Goal: Check status: Check status

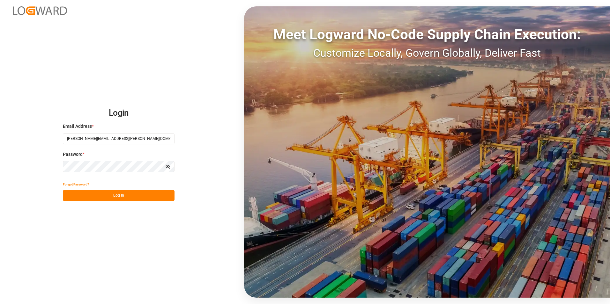
click at [116, 198] on button "Log In" at bounding box center [119, 195] width 112 height 11
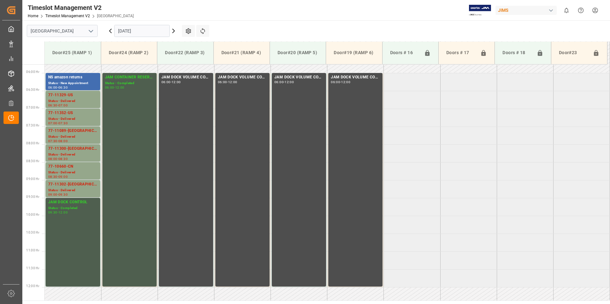
scroll to position [184, 0]
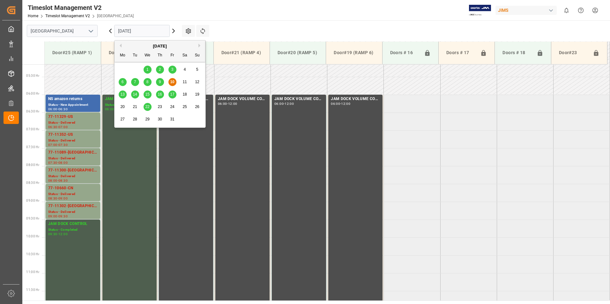
click at [128, 32] on input "[DATE]" at bounding box center [141, 31] width 55 height 12
click at [135, 95] on span "14" at bounding box center [135, 94] width 4 height 4
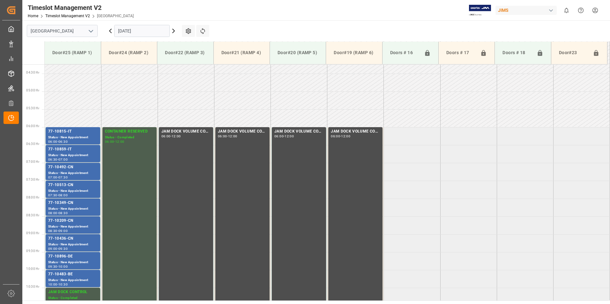
scroll to position [147, 0]
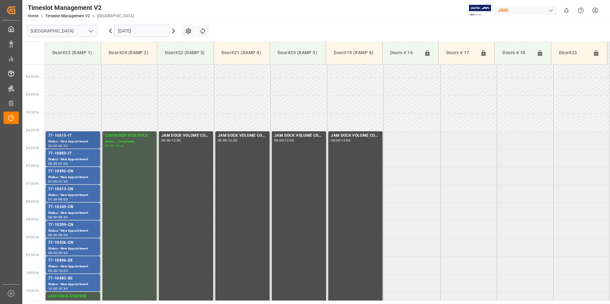
click at [59, 138] on div "77-10815-IT" at bounding box center [72, 136] width 49 height 6
click at [71, 155] on div "77-10859-IT" at bounding box center [72, 154] width 49 height 6
click at [69, 176] on div "Status - New Appointment" at bounding box center [72, 177] width 49 height 5
click at [66, 191] on div "77-10513-CN" at bounding box center [72, 189] width 49 height 6
click at [66, 208] on div "77-10349-CN" at bounding box center [72, 207] width 49 height 6
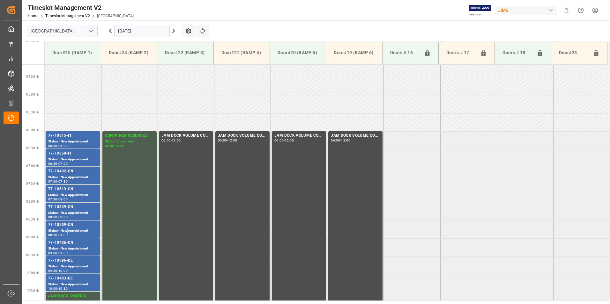
click at [68, 231] on div "Status - New Appointment" at bounding box center [72, 230] width 49 height 5
click at [66, 252] on div "09:30" at bounding box center [62, 253] width 9 height 3
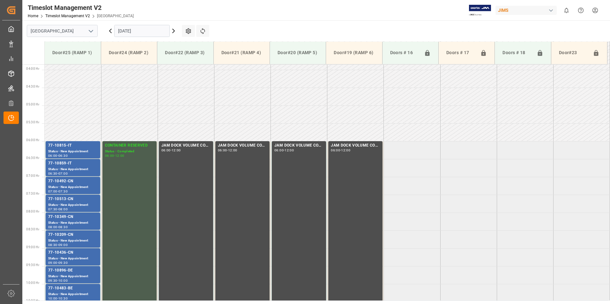
scroll to position [129, 0]
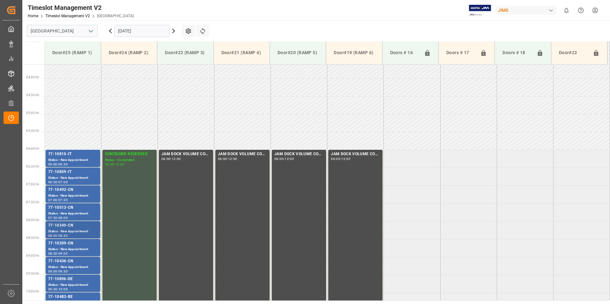
click at [70, 228] on div "77-10349-CN" at bounding box center [72, 226] width 49 height 6
click at [65, 248] on div "Status - New Appointment" at bounding box center [72, 249] width 49 height 5
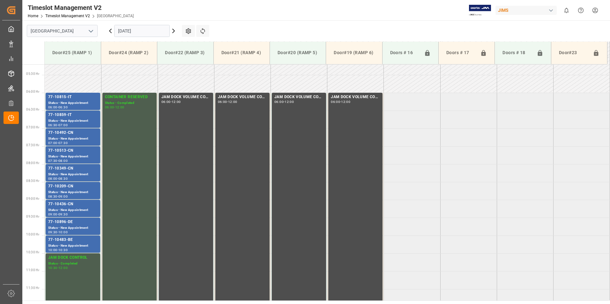
scroll to position [194, 0]
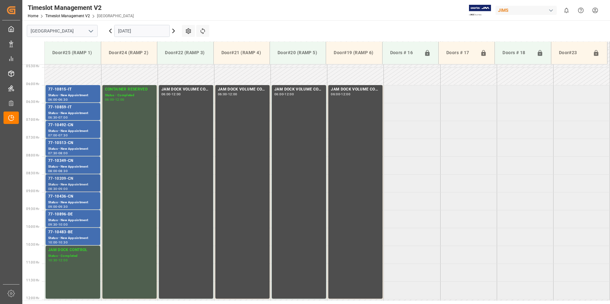
click at [77, 179] on div "77-10209-CN" at bounding box center [72, 179] width 49 height 6
click at [63, 201] on div "Status - New Appointment" at bounding box center [72, 202] width 49 height 5
click at [57, 215] on div "77-10896-DE" at bounding box center [72, 214] width 49 height 6
click at [58, 232] on div "77-10483-BE" at bounding box center [72, 232] width 49 height 6
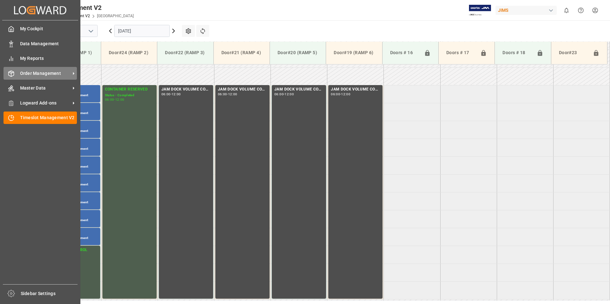
click at [33, 78] on div "Order Management Order Management" at bounding box center [40, 73] width 73 height 12
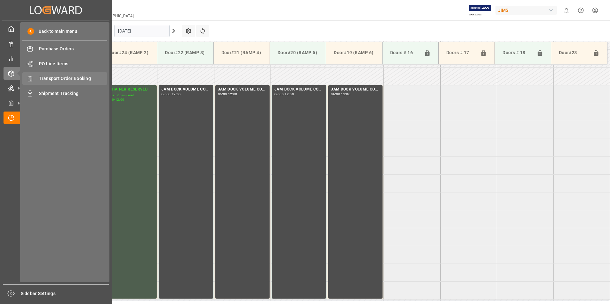
click at [73, 78] on span "Transport Order Booking" at bounding box center [73, 78] width 69 height 7
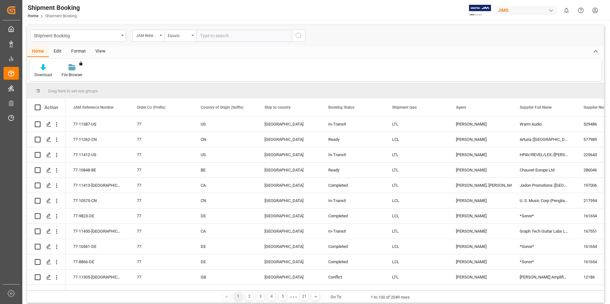
click at [212, 35] on input "text" at bounding box center [244, 36] width 96 height 12
type input "77-10896-de"
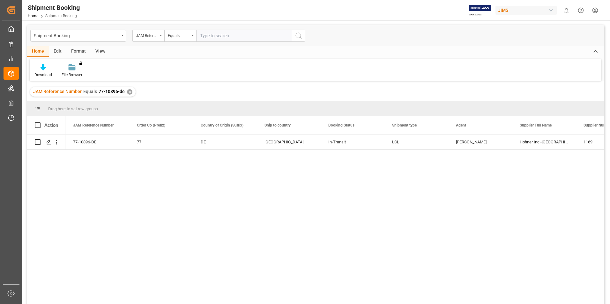
click at [607, 301] on main "Shipment Booking JAM Reference Number Equals Home Edit Format View Download Fil…" at bounding box center [315, 173] width 586 height 296
click at [605, 287] on main "Shipment Booking JAM Reference Number Equals Home Edit Format View Download Fil…" at bounding box center [315, 173] width 586 height 296
click at [608, 65] on main "Shipment Booking JAM Reference Number Equals Home Edit Format View Download Fil…" at bounding box center [315, 173] width 586 height 296
click at [610, 67] on html "Created by potrace 1.15, written by [PERSON_NAME] [DATE]-[DATE] Created by potr…" at bounding box center [305, 152] width 610 height 304
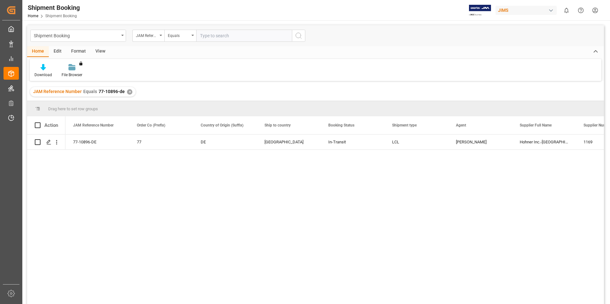
click at [610, 67] on html "Created by potrace 1.15, written by [PERSON_NAME] [DATE]-[DATE] Created by potr…" at bounding box center [305, 152] width 610 height 304
drag, startPoint x: 610, startPoint y: 67, endPoint x: 603, endPoint y: 90, distance: 23.8
click at [603, 90] on div "Shipment Booking Home Shipment Booking [PERSON_NAME] 0 Notifications Only show …" at bounding box center [315, 152] width 586 height 304
click at [603, 90] on div "JAM Reference Number Equals 77-10896-de ✕" at bounding box center [315, 92] width 577 height 18
click at [427, 256] on div "77-10896-DE 77 DE Canada In-Transit LCL [PERSON_NAME] Inc.-[GEOGRAPHIC_DATA] 11…" at bounding box center [334, 222] width 538 height 174
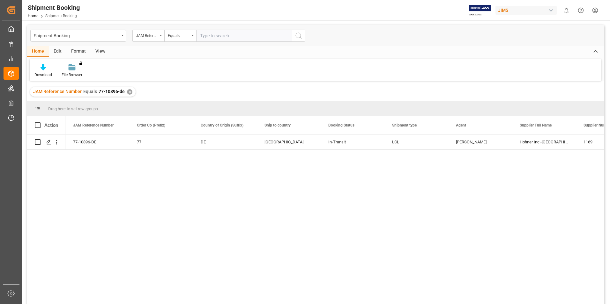
click at [610, 234] on html "Created by potrace 1.15, written by [PERSON_NAME] [DATE]-[DATE] Created by potr…" at bounding box center [305, 152] width 610 height 304
click at [482, 218] on div "77-10896-DE 77 DE Canada In-Transit LCL [PERSON_NAME] Inc.-[GEOGRAPHIC_DATA] 11…" at bounding box center [334, 222] width 538 height 174
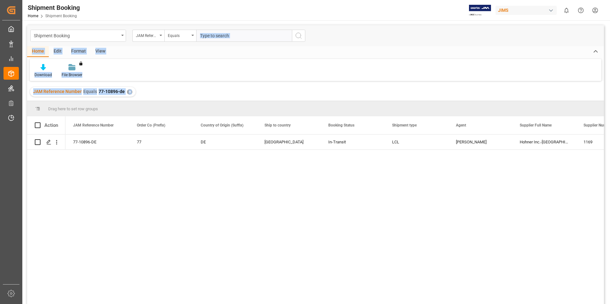
click at [482, 218] on div "77-10896-DE 77 DE Canada In-Transit LCL [PERSON_NAME] Inc.-[GEOGRAPHIC_DATA] 11…" at bounding box center [334, 222] width 538 height 174
click at [606, 301] on main "Shipment Booking JAM Reference Number Equals Home Edit Format View Download Fil…" at bounding box center [315, 173] width 586 height 296
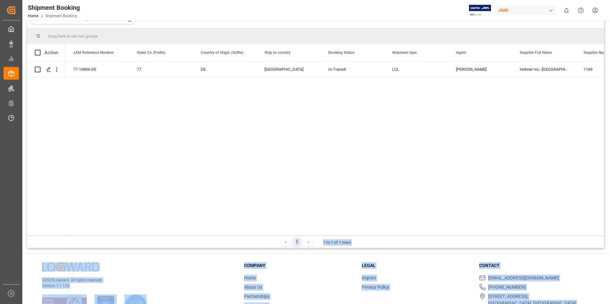
scroll to position [94, 0]
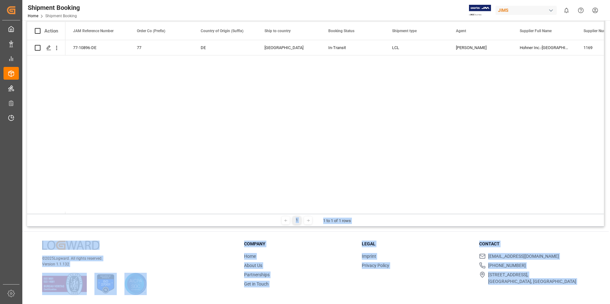
click at [606, 301] on div "Shipment Booking JAM Reference Number Equals Home Edit Format View Download Fil…" at bounding box center [315, 115] width 586 height 378
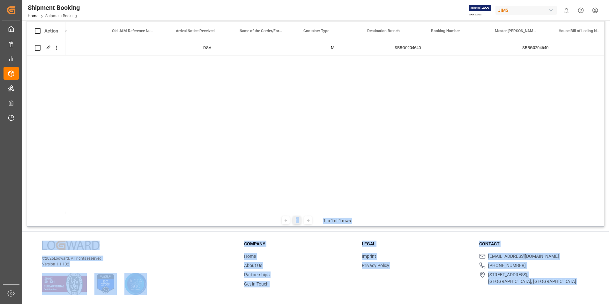
scroll to position [0, 0]
